Goal: Complete application form: Complete application form

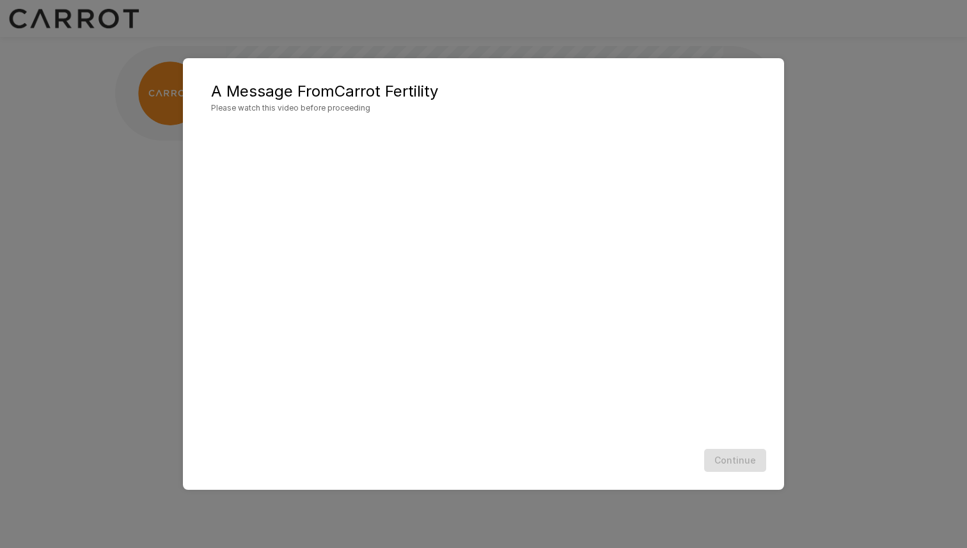
scroll to position [1, 0]
click at [577, 457] on div "Continue" at bounding box center [483, 461] width 575 height 34
click at [728, 453] on button "Continue" at bounding box center [735, 461] width 62 height 24
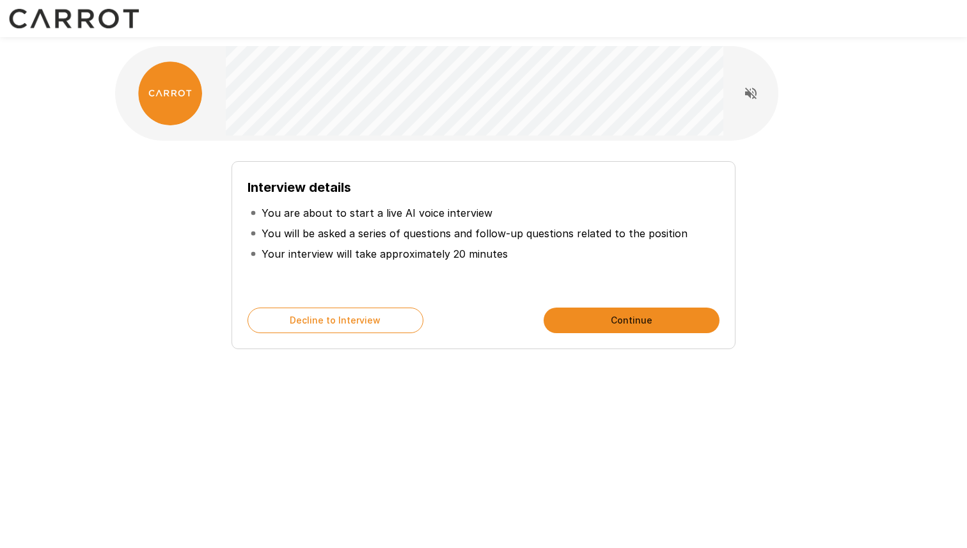
click at [618, 320] on button "Continue" at bounding box center [631, 320] width 176 height 26
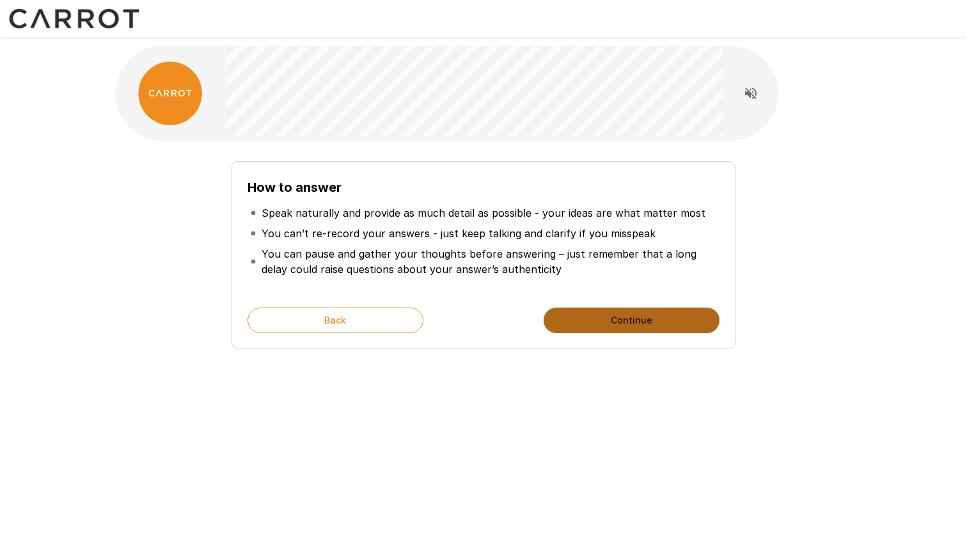
click at [618, 320] on button "Continue" at bounding box center [631, 320] width 176 height 26
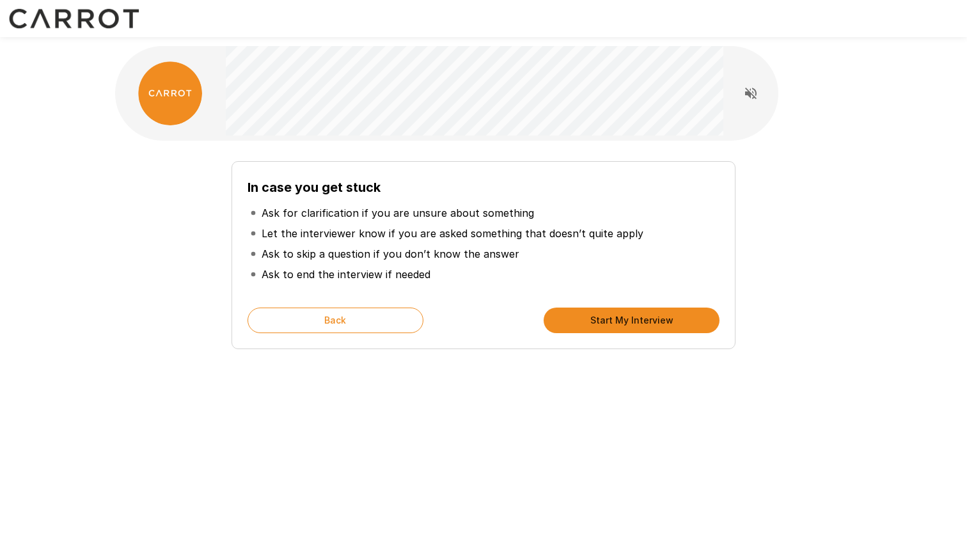
click at [618, 320] on button "Start My Interview" at bounding box center [631, 320] width 176 height 26
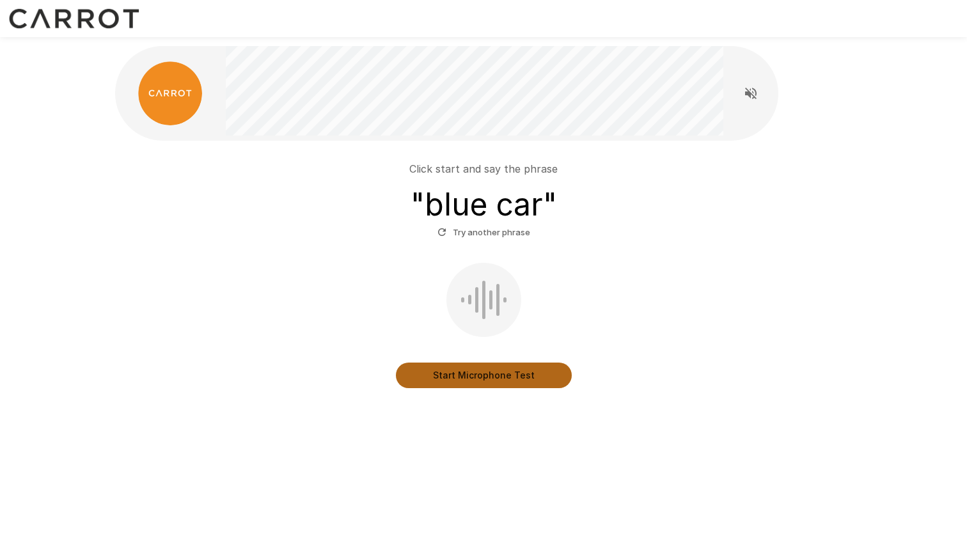
click at [532, 377] on button "Start Microphone Test" at bounding box center [484, 375] width 176 height 26
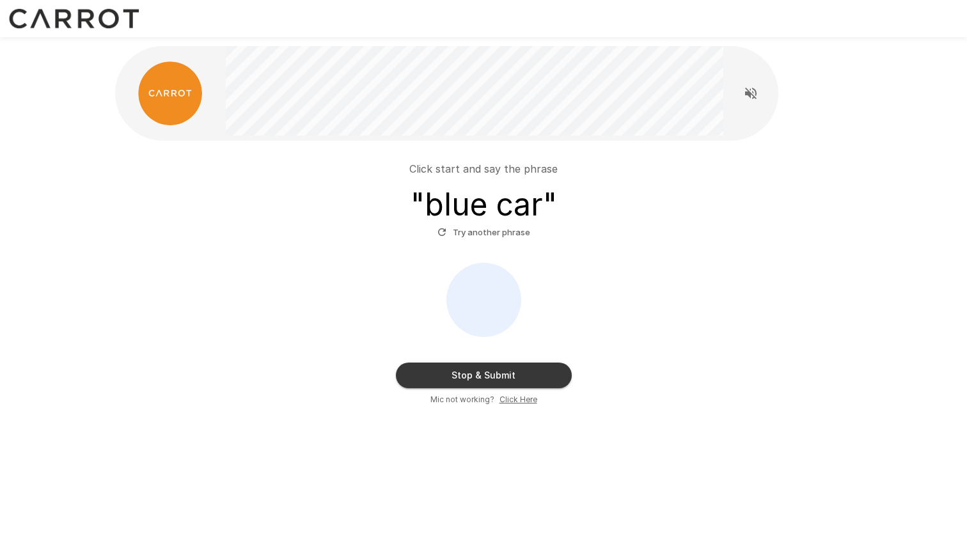
click at [536, 364] on button "Stop & Submit" at bounding box center [484, 375] width 176 height 26
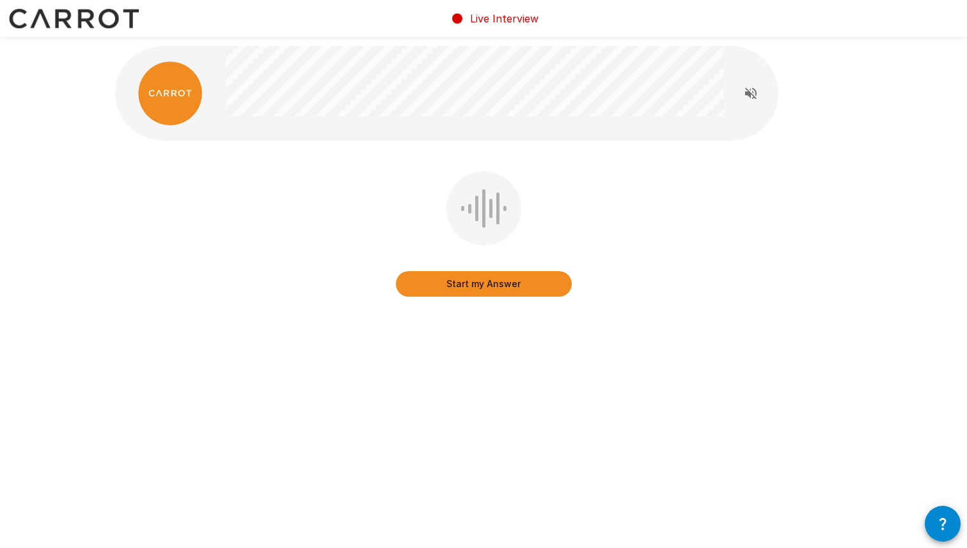
click at [515, 289] on button "Start my Answer" at bounding box center [484, 284] width 176 height 26
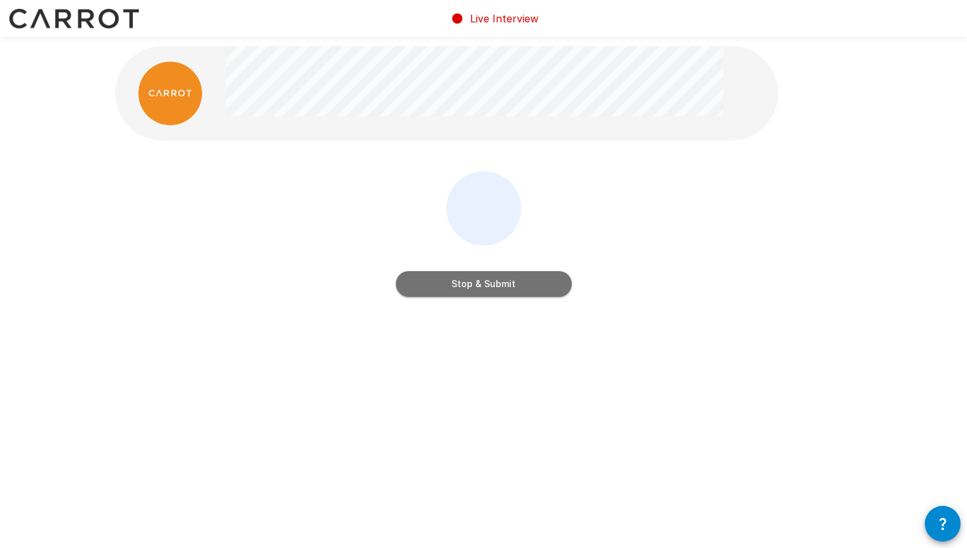
click at [524, 274] on button "Stop & Submit" at bounding box center [484, 284] width 176 height 26
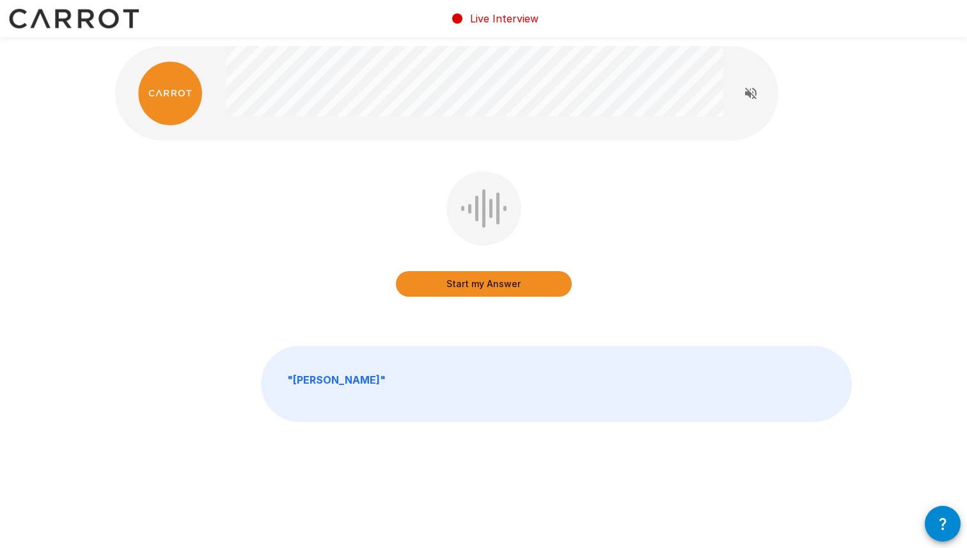
click at [505, 283] on button "Start my Answer" at bounding box center [484, 284] width 176 height 26
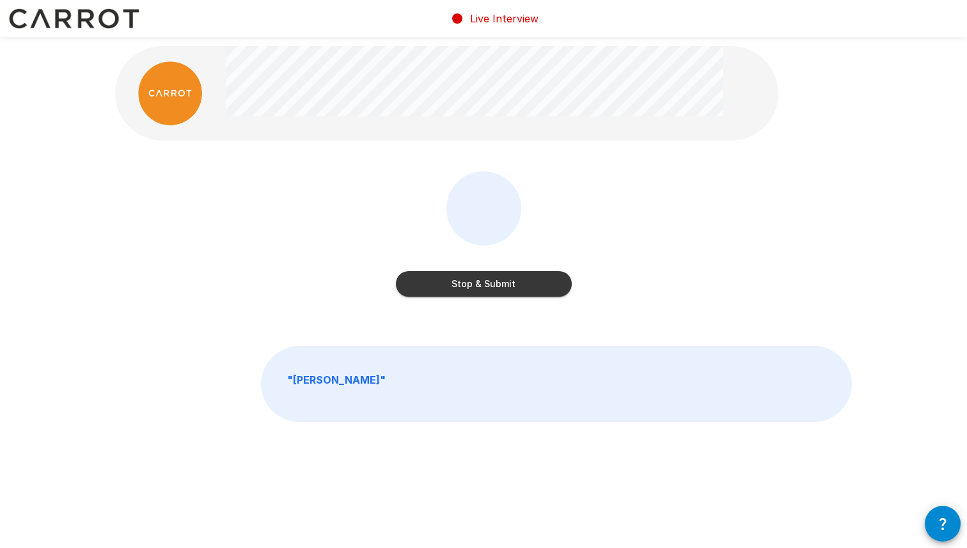
click at [499, 286] on button "Stop & Submit" at bounding box center [484, 284] width 176 height 26
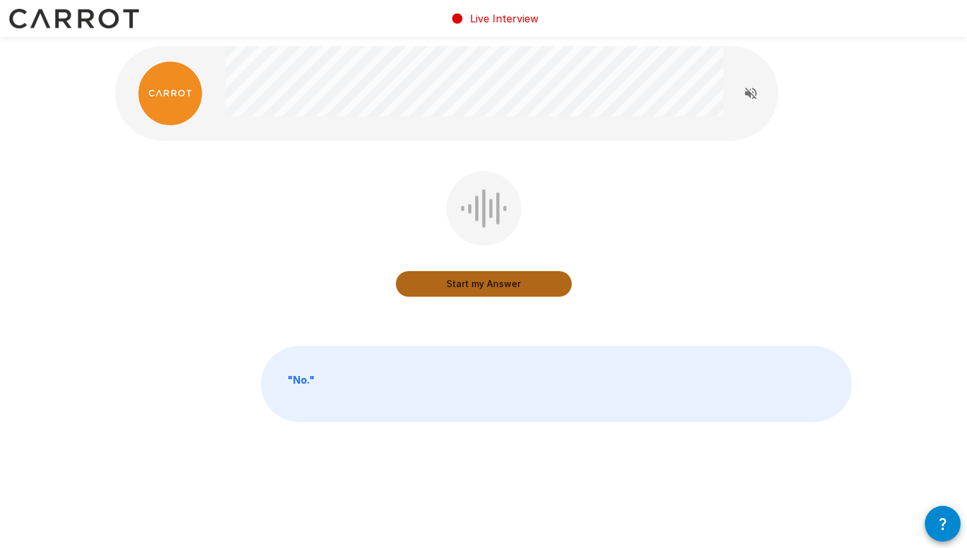
click at [479, 285] on button "Start my Answer" at bounding box center [484, 284] width 176 height 26
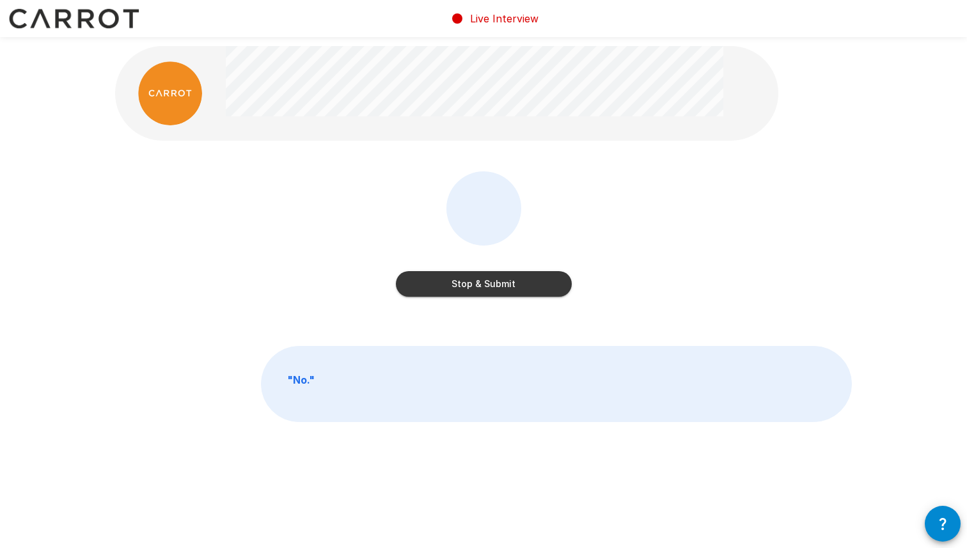
click at [492, 280] on button "Stop & Submit" at bounding box center [484, 284] width 176 height 26
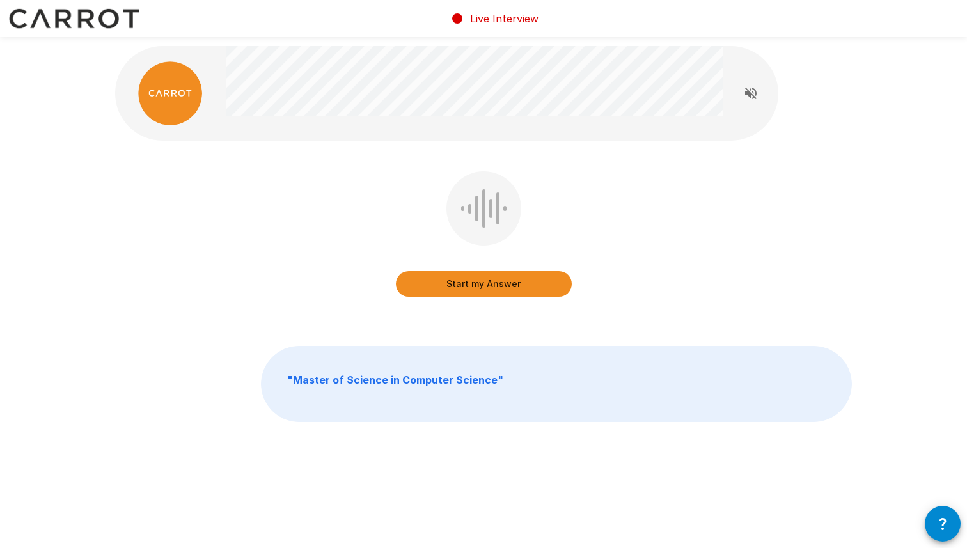
click at [511, 288] on button "Start my Answer" at bounding box center [484, 284] width 176 height 26
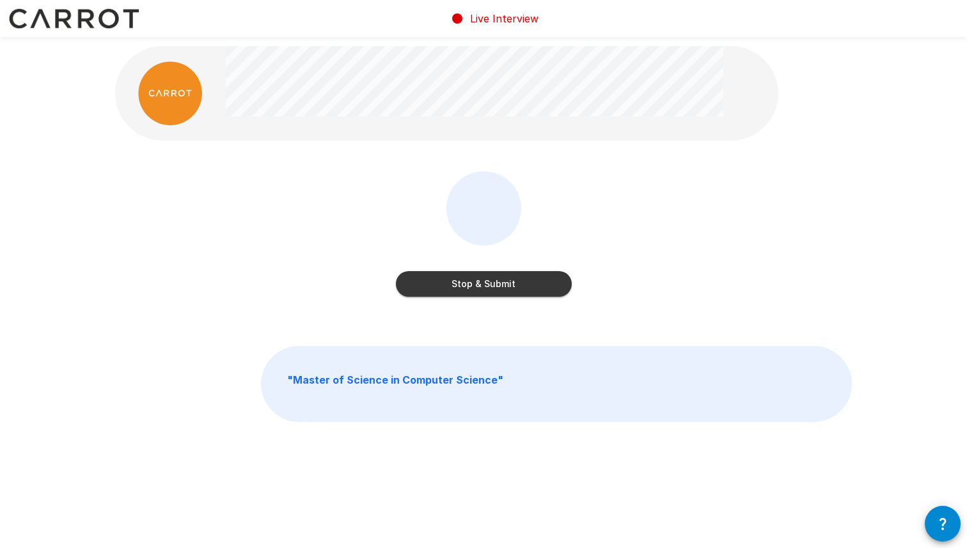
click at [529, 276] on button "Stop & Submit" at bounding box center [484, 284] width 176 height 26
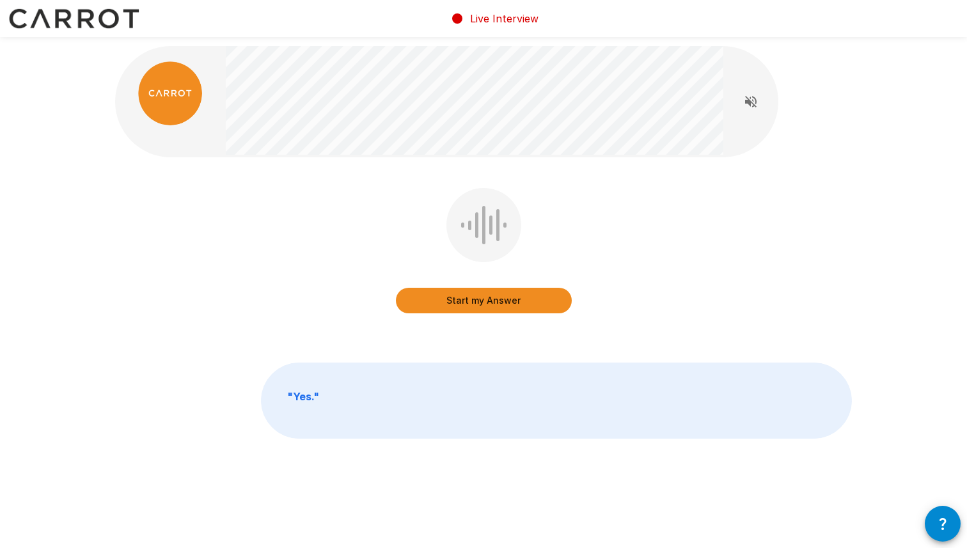
click at [514, 304] on button "Start my Answer" at bounding box center [484, 301] width 176 height 26
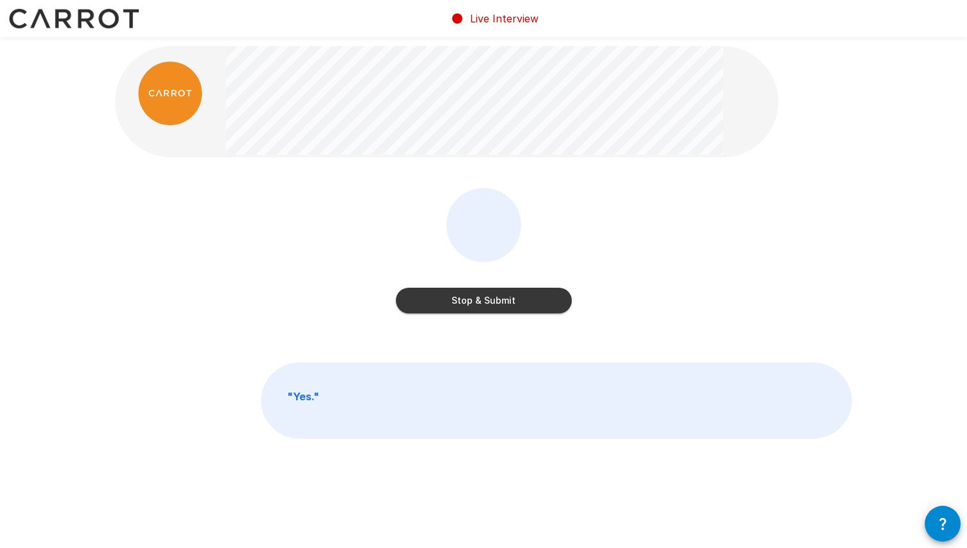
click at [554, 225] on div "Stop & Submit" at bounding box center [484, 253] width 176 height 130
click at [506, 20] on p "Live Interview" at bounding box center [504, 18] width 68 height 15
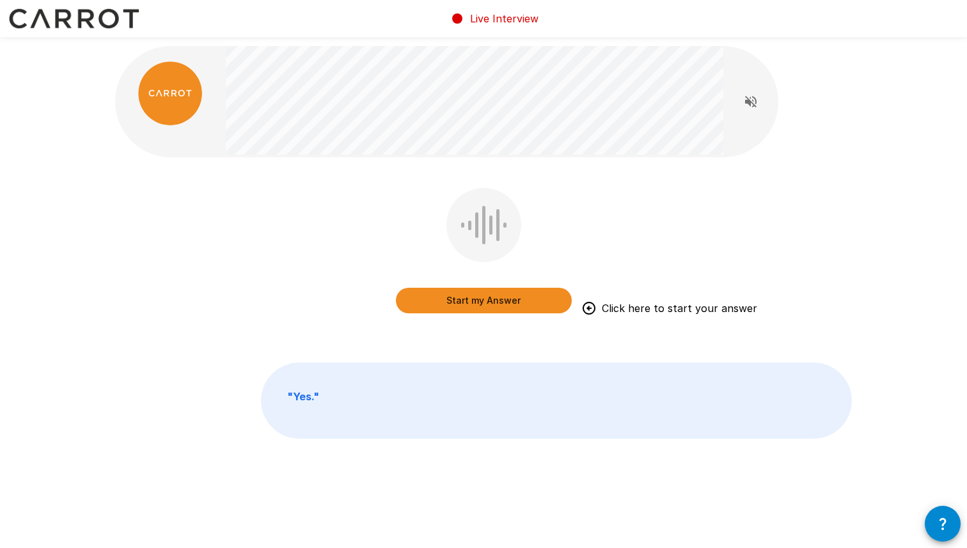
click at [734, 198] on div "Start my Answer Click here to start your answer " Yes. "" at bounding box center [483, 270] width 767 height 541
click at [180, 29] on div "Live Interview Start my Answer Click here to start your answer " Yes. "" at bounding box center [483, 270] width 967 height 541
click at [614, 240] on div "Start my Answer Click here to start your answer" at bounding box center [483, 260] width 736 height 144
click at [527, 297] on button "Start my Answer" at bounding box center [484, 301] width 176 height 26
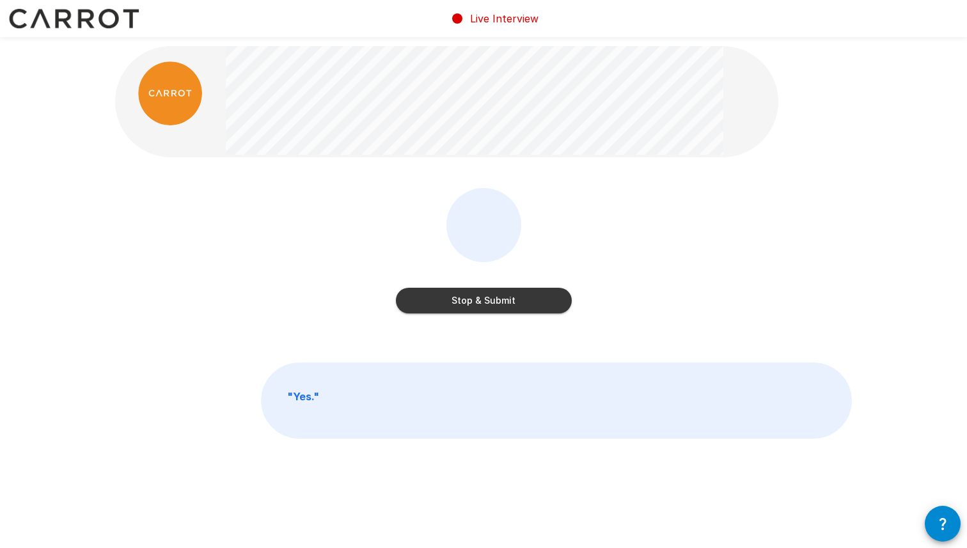
click at [473, 302] on button "Stop & Submit" at bounding box center [484, 301] width 176 height 26
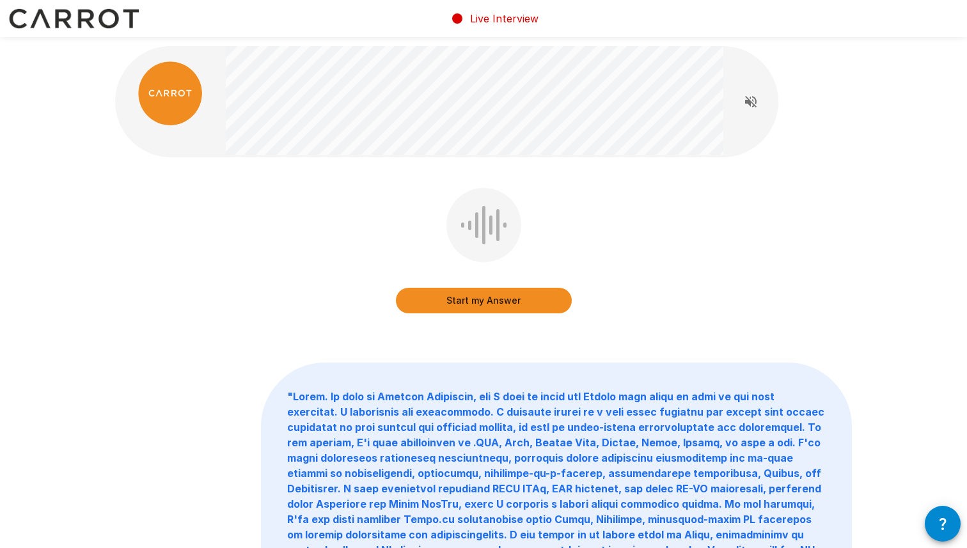
click at [531, 302] on button "Start my Answer" at bounding box center [484, 301] width 176 height 26
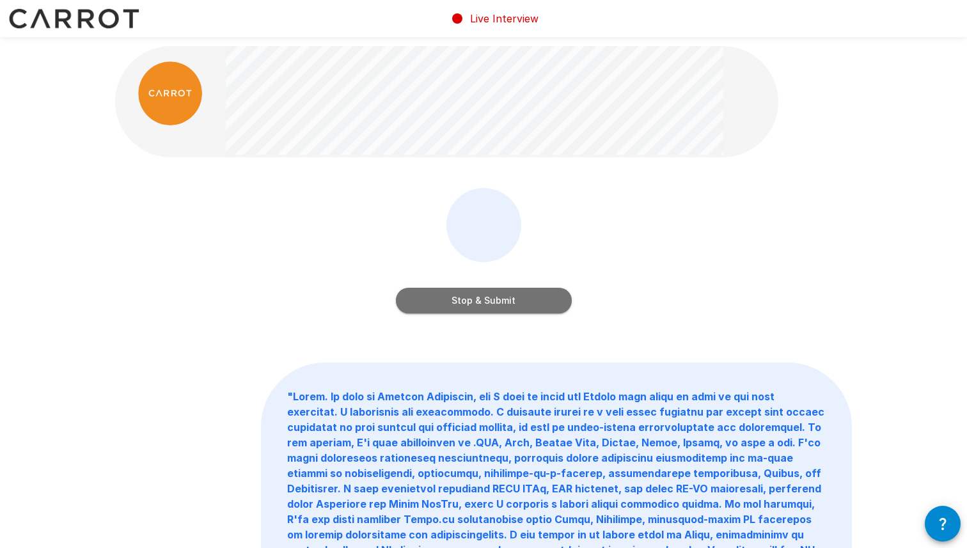
click at [498, 307] on button "Stop & Submit" at bounding box center [484, 301] width 176 height 26
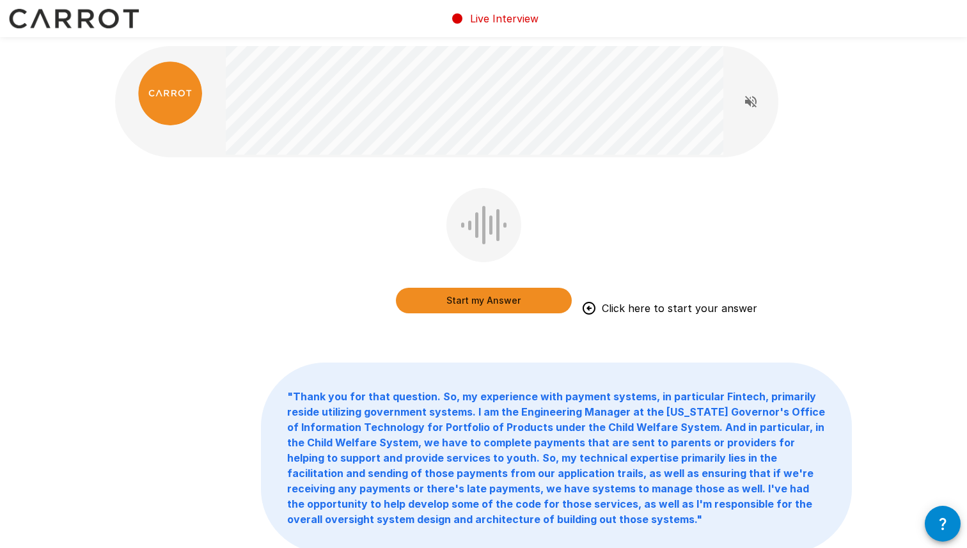
click at [607, 192] on div "Start my Answer Click here to start your answer" at bounding box center [483, 260] width 736 height 144
click at [476, 299] on button "Start my Answer" at bounding box center [484, 301] width 176 height 26
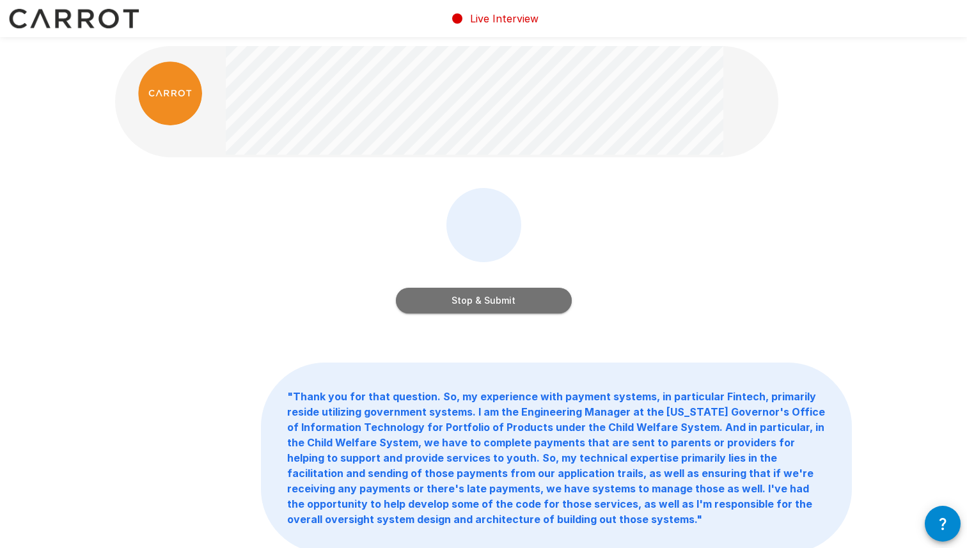
click at [498, 290] on button "Stop & Submit" at bounding box center [484, 301] width 176 height 26
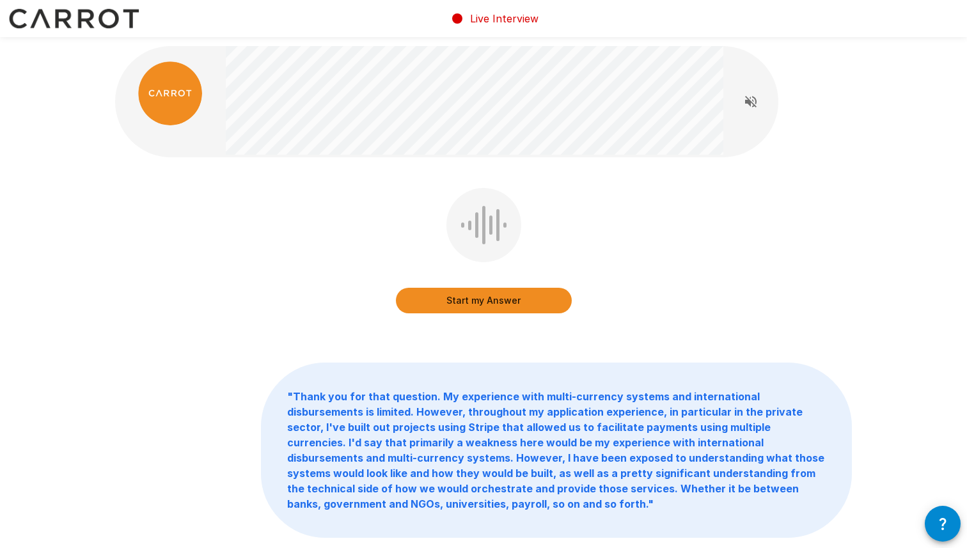
click at [513, 298] on button "Start my Answer" at bounding box center [484, 301] width 176 height 26
click at [936, 516] on icon "button" at bounding box center [942, 523] width 15 height 15
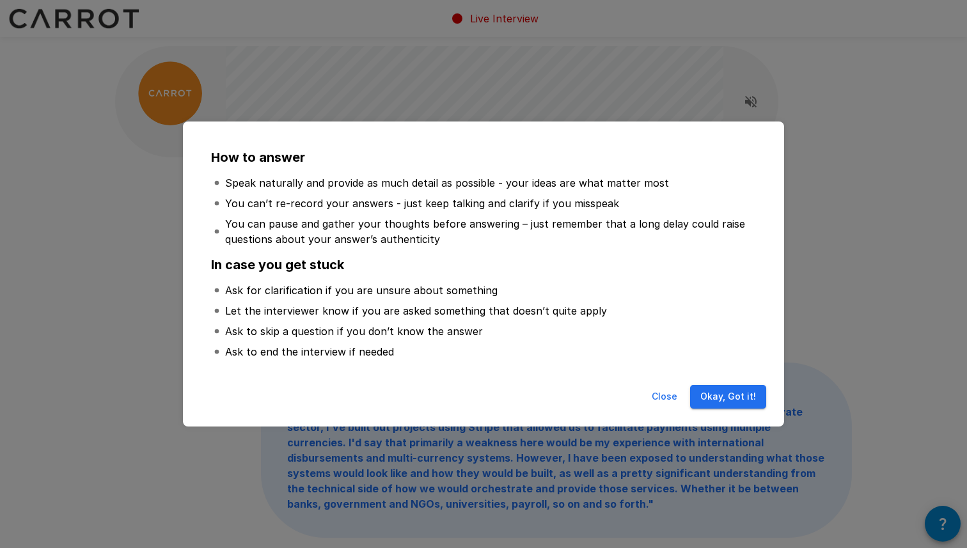
click at [671, 396] on button "Close" at bounding box center [664, 397] width 41 height 24
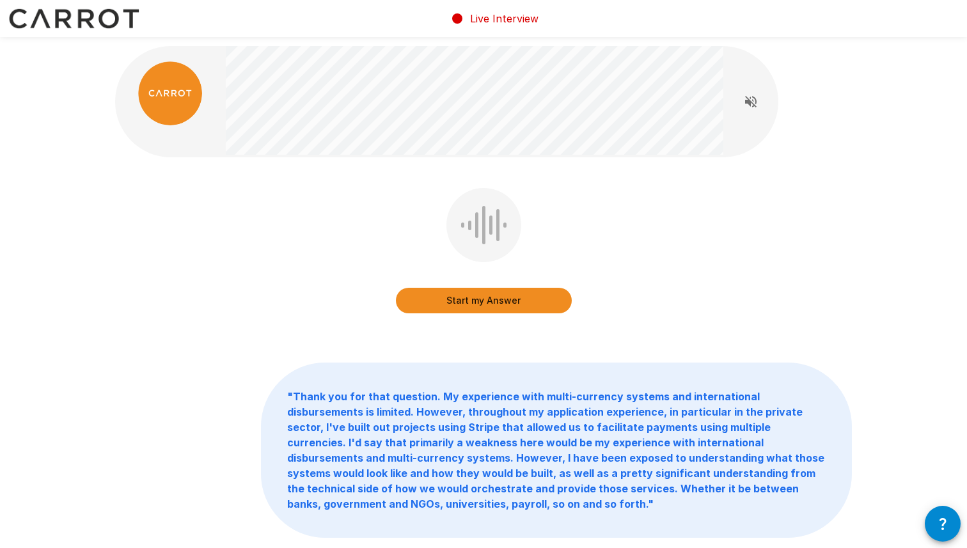
click at [720, 290] on div "Start my Answer" at bounding box center [483, 260] width 736 height 144
click at [503, 292] on button "Start my Answer" at bounding box center [484, 301] width 176 height 26
click at [469, 299] on button "Start my Answer" at bounding box center [484, 301] width 176 height 26
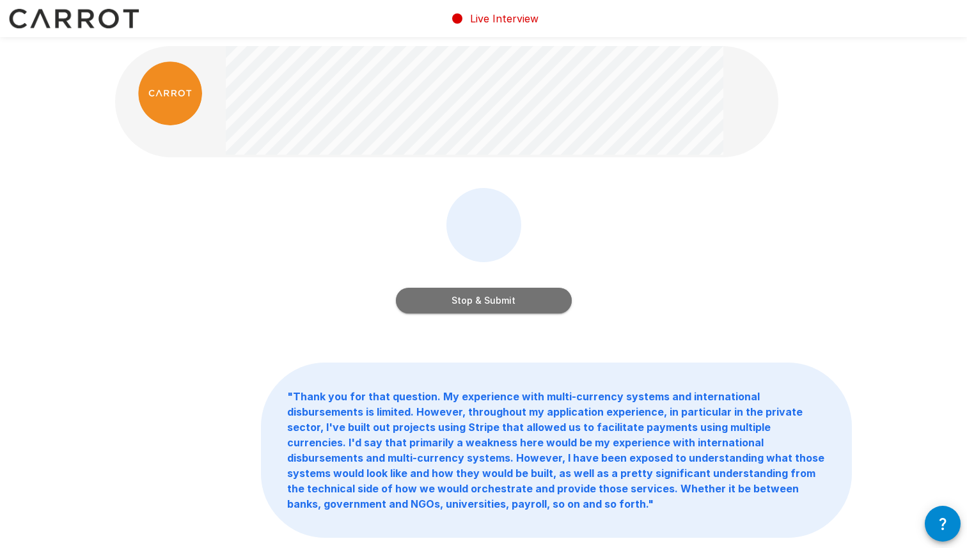
click at [521, 300] on button "Stop & Submit" at bounding box center [484, 301] width 176 height 26
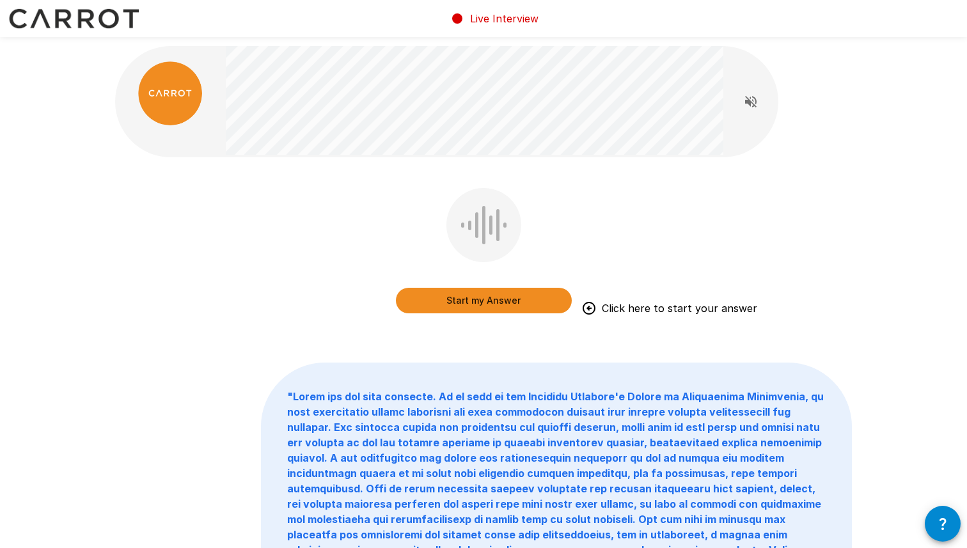
click at [674, 194] on div "Start my Answer Click here to start your answer" at bounding box center [483, 260] width 736 height 144
click at [443, 300] on button "Start my Answer" at bounding box center [484, 301] width 176 height 26
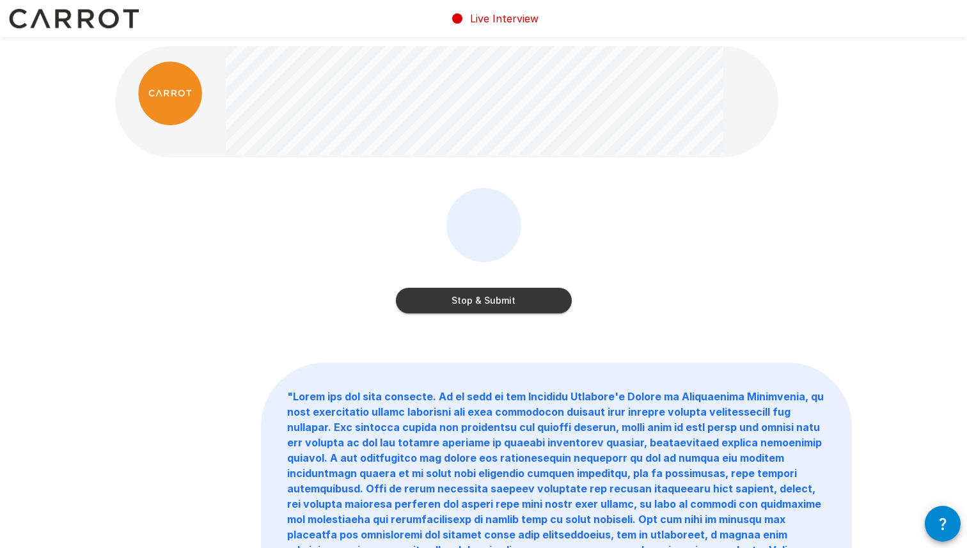
click at [502, 283] on div "Stop & Submit" at bounding box center [484, 287] width 176 height 51
click at [500, 291] on button "Stop & Submit" at bounding box center [484, 301] width 176 height 26
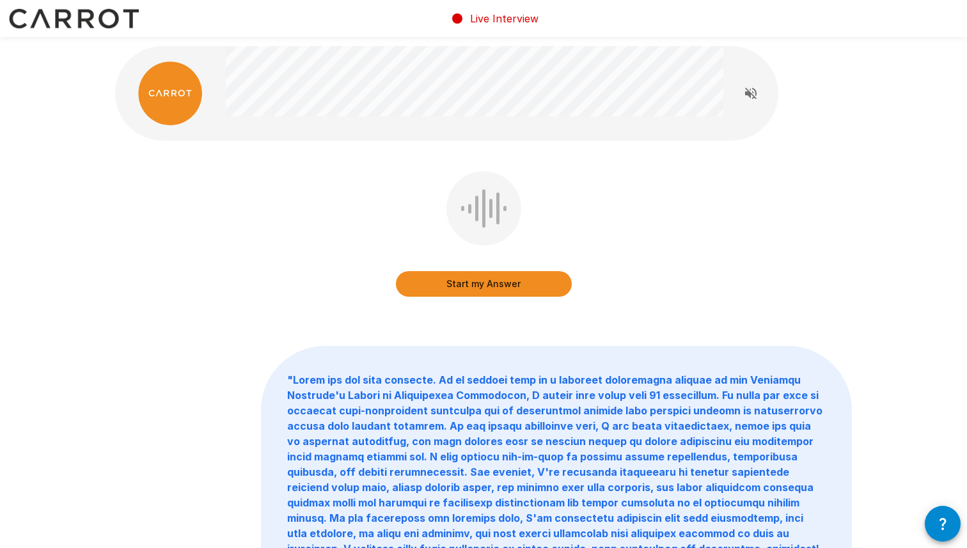
click at [513, 276] on button "Start my Answer" at bounding box center [484, 284] width 176 height 26
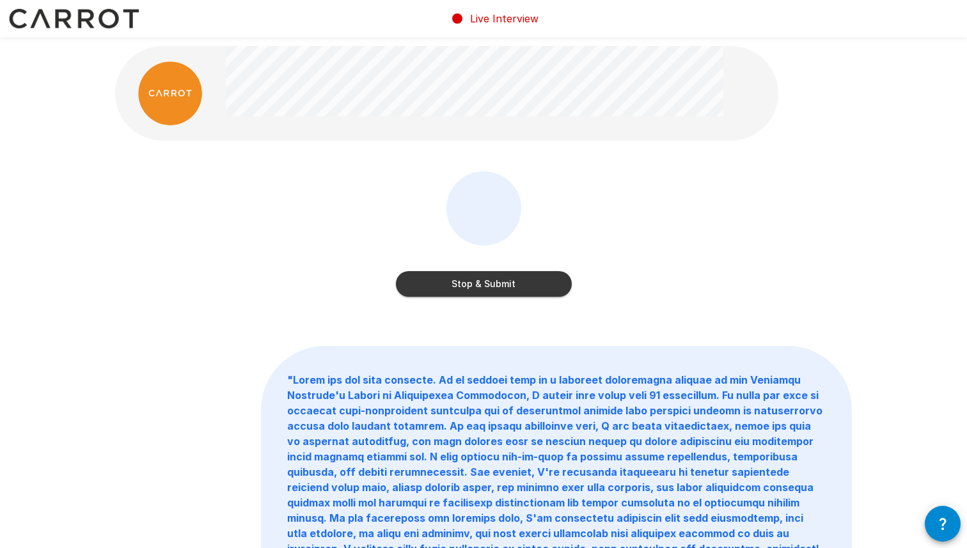
click at [486, 287] on button "Stop & Submit" at bounding box center [484, 284] width 176 height 26
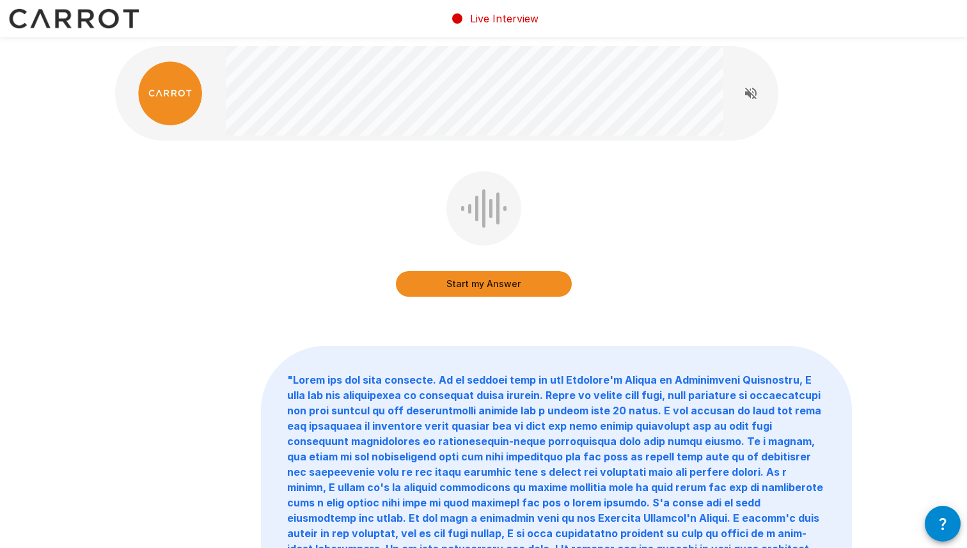
click at [527, 293] on button "Start my Answer" at bounding box center [484, 284] width 176 height 26
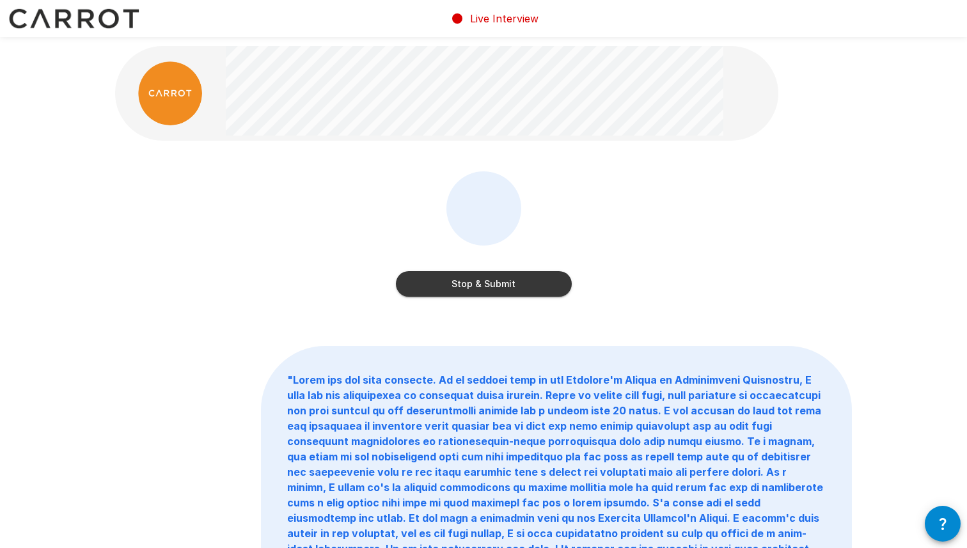
click at [485, 286] on button "Stop & Submit" at bounding box center [484, 284] width 176 height 26
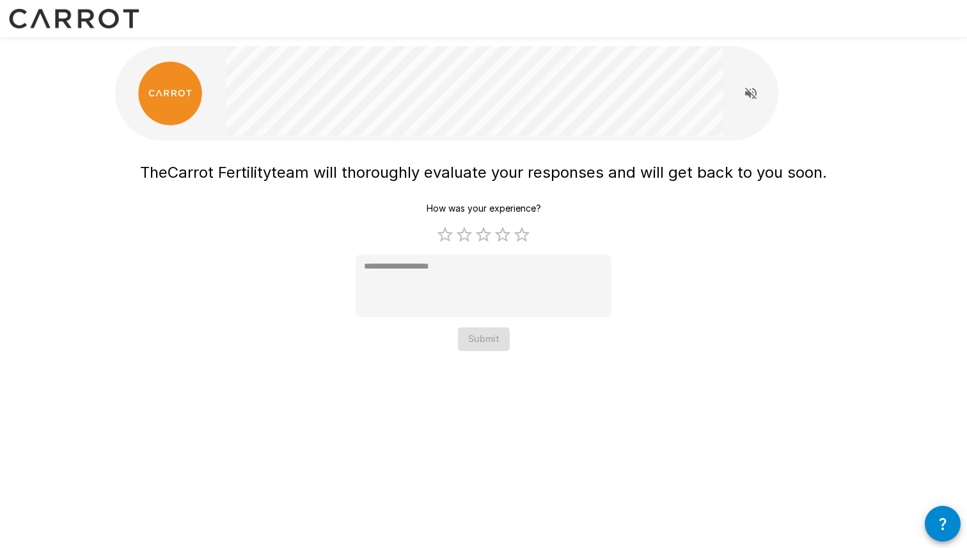
type textarea "*"
